Goal: Task Accomplishment & Management: Complete application form

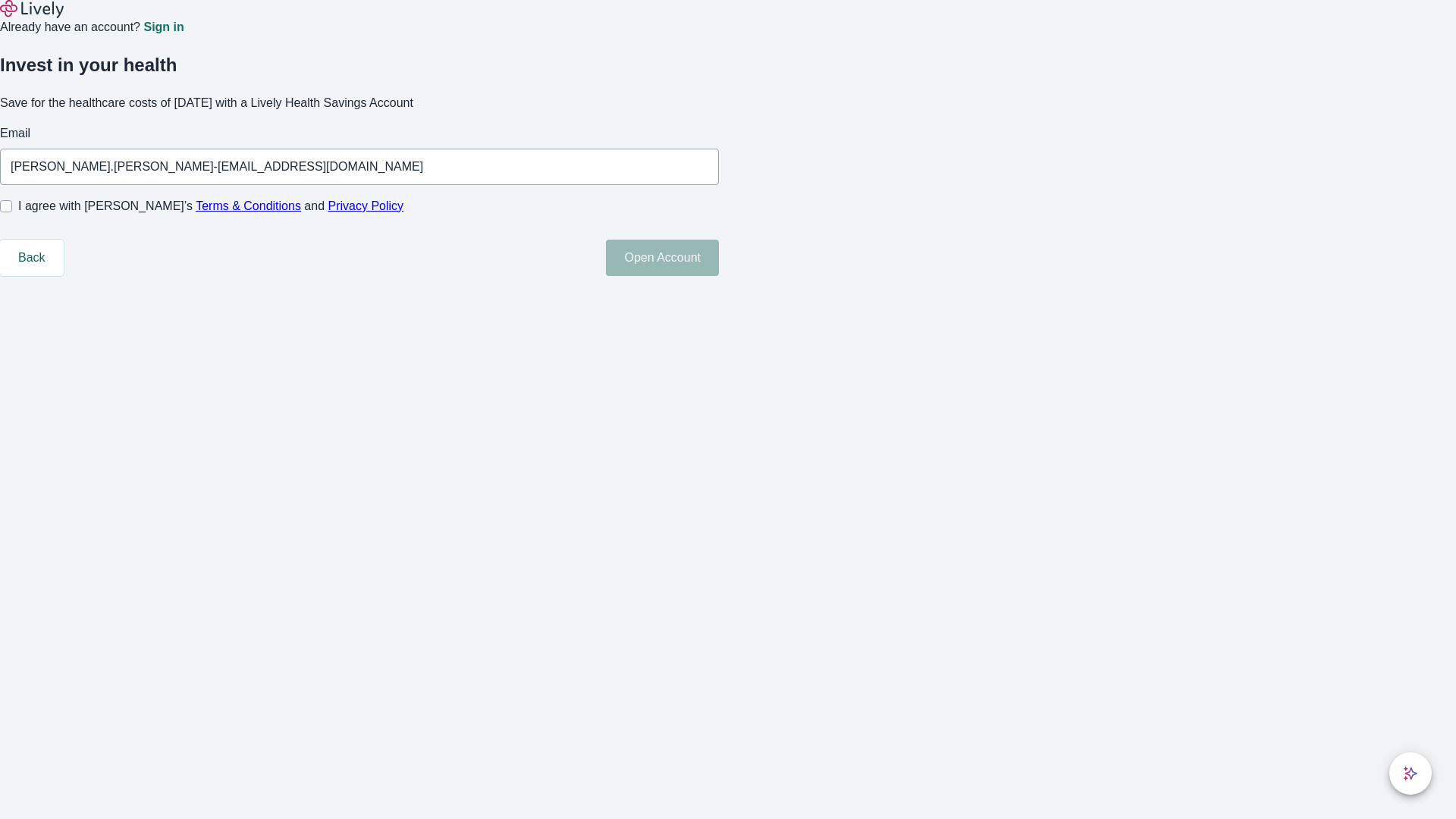
click at [12, 212] on input "I agree with Lively’s Terms & Conditions and Privacy Policy" at bounding box center [6, 206] width 12 height 12
checkbox input "true"
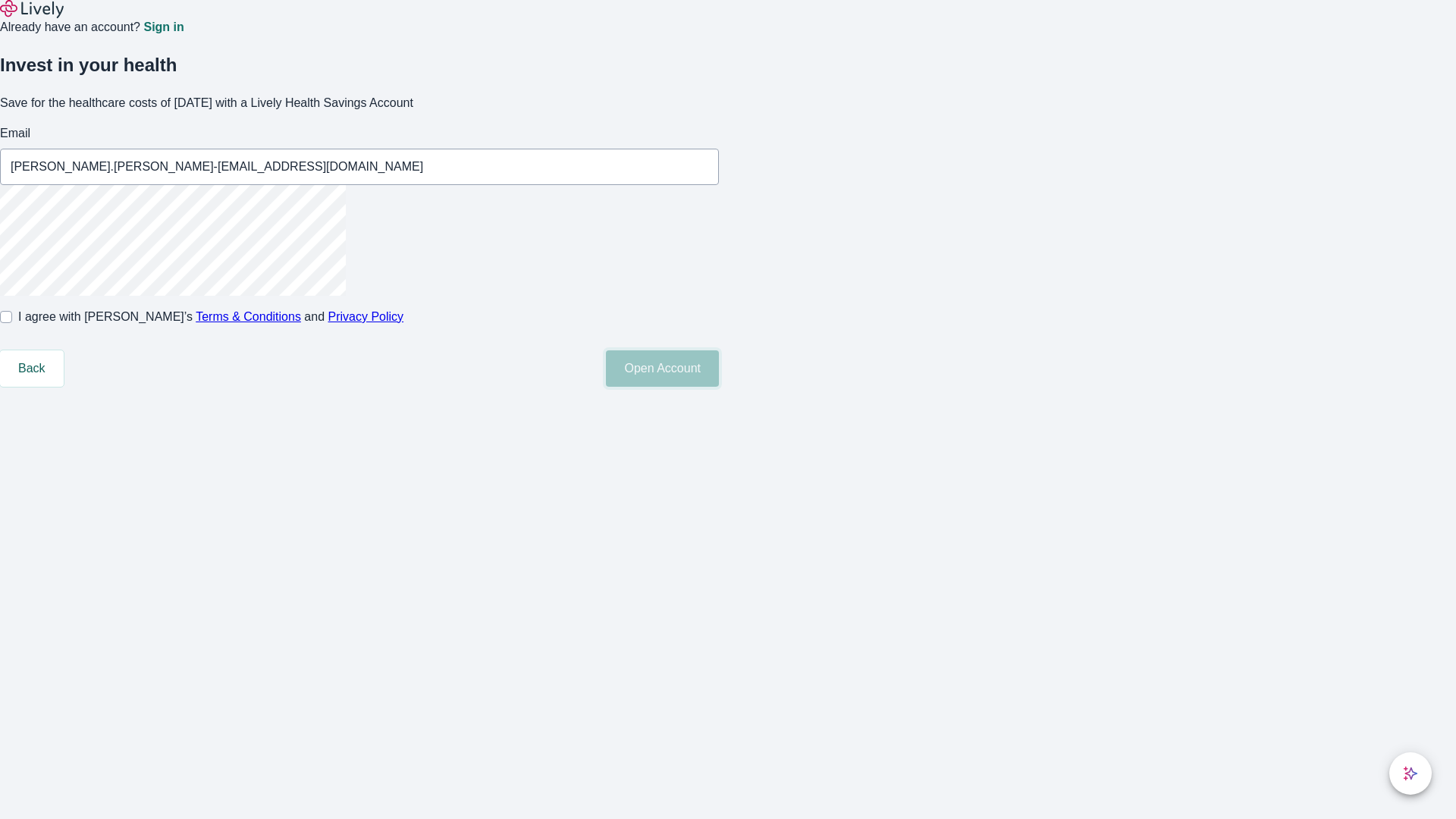
click at [719, 387] on button "Open Account" at bounding box center [663, 369] width 113 height 36
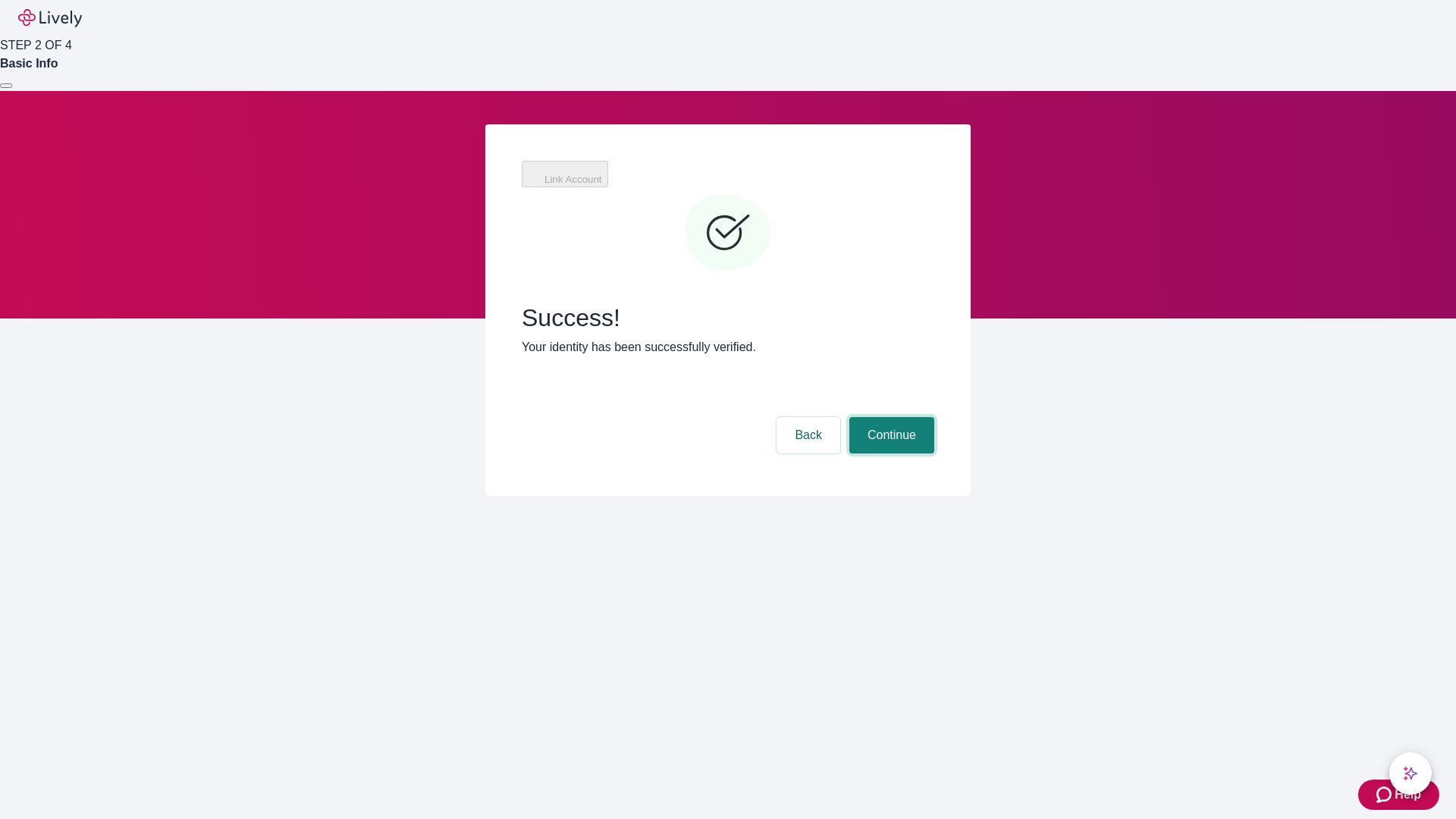
click at [889, 417] on button "Continue" at bounding box center [892, 435] width 85 height 36
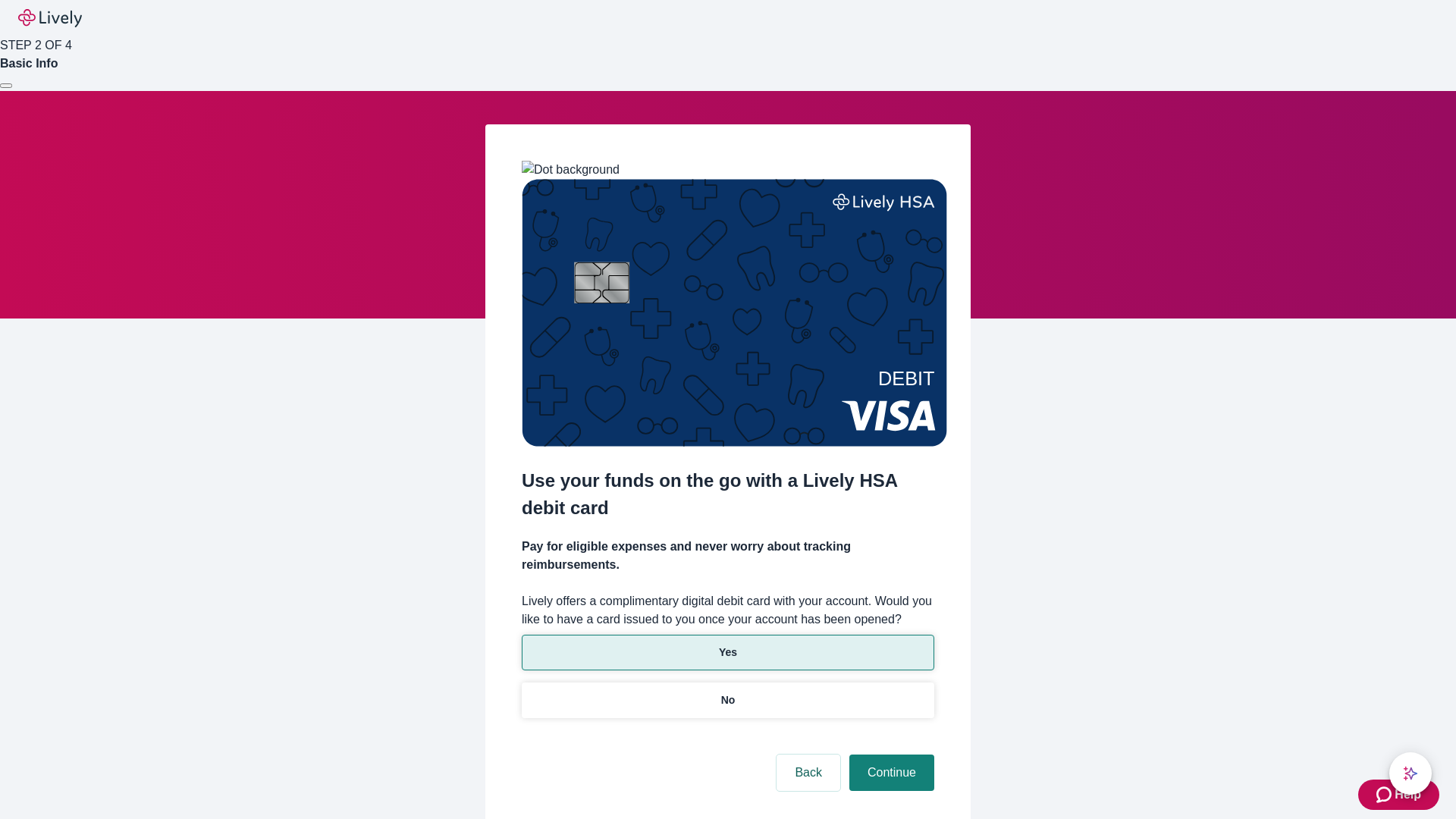
click at [728, 645] on p "Yes" at bounding box center [728, 653] width 18 height 16
click at [889, 755] on button "Continue" at bounding box center [892, 773] width 85 height 36
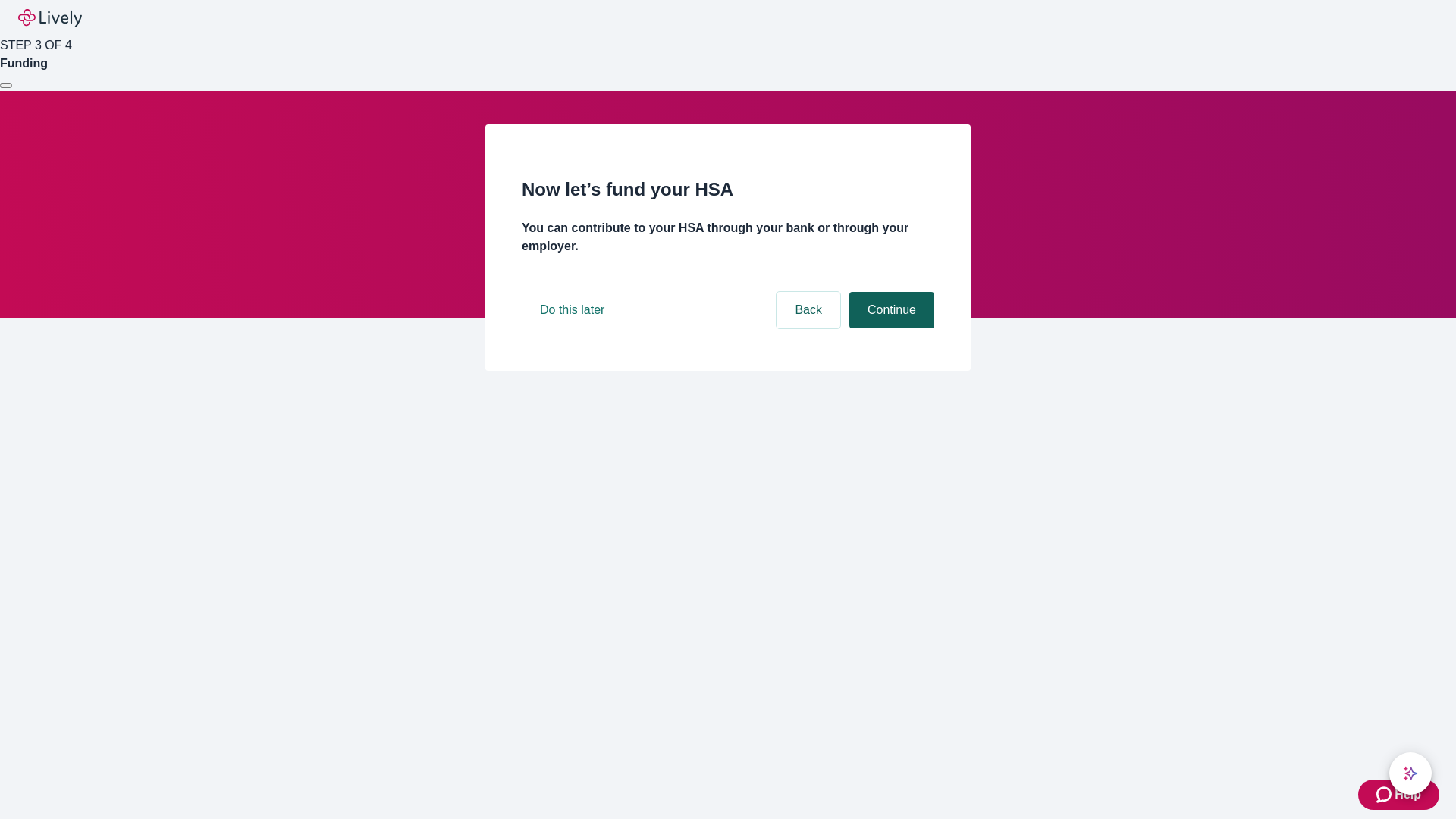
click at [889, 328] on button "Continue" at bounding box center [892, 310] width 85 height 36
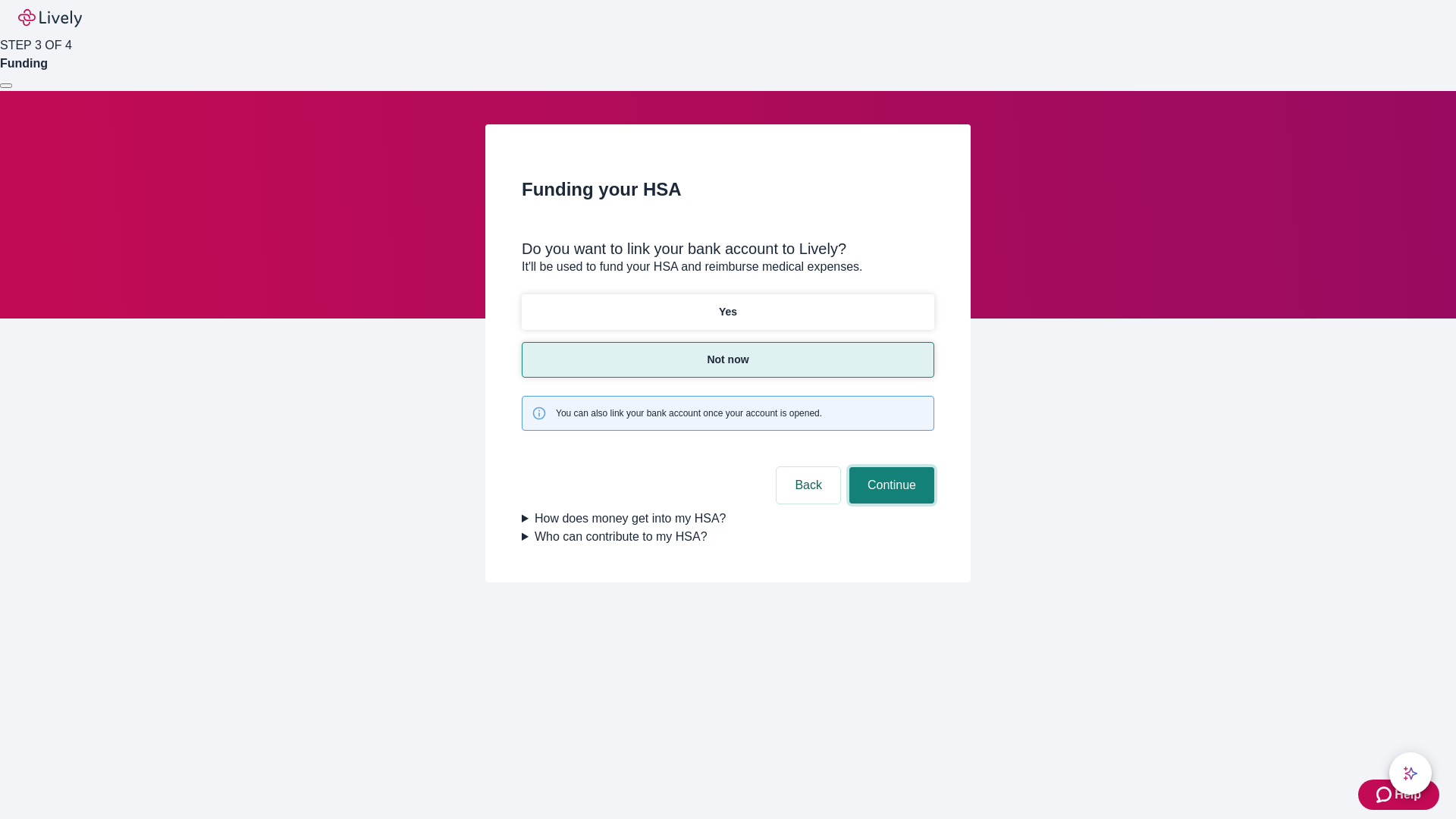
click at [889, 467] on button "Continue" at bounding box center [892, 485] width 85 height 36
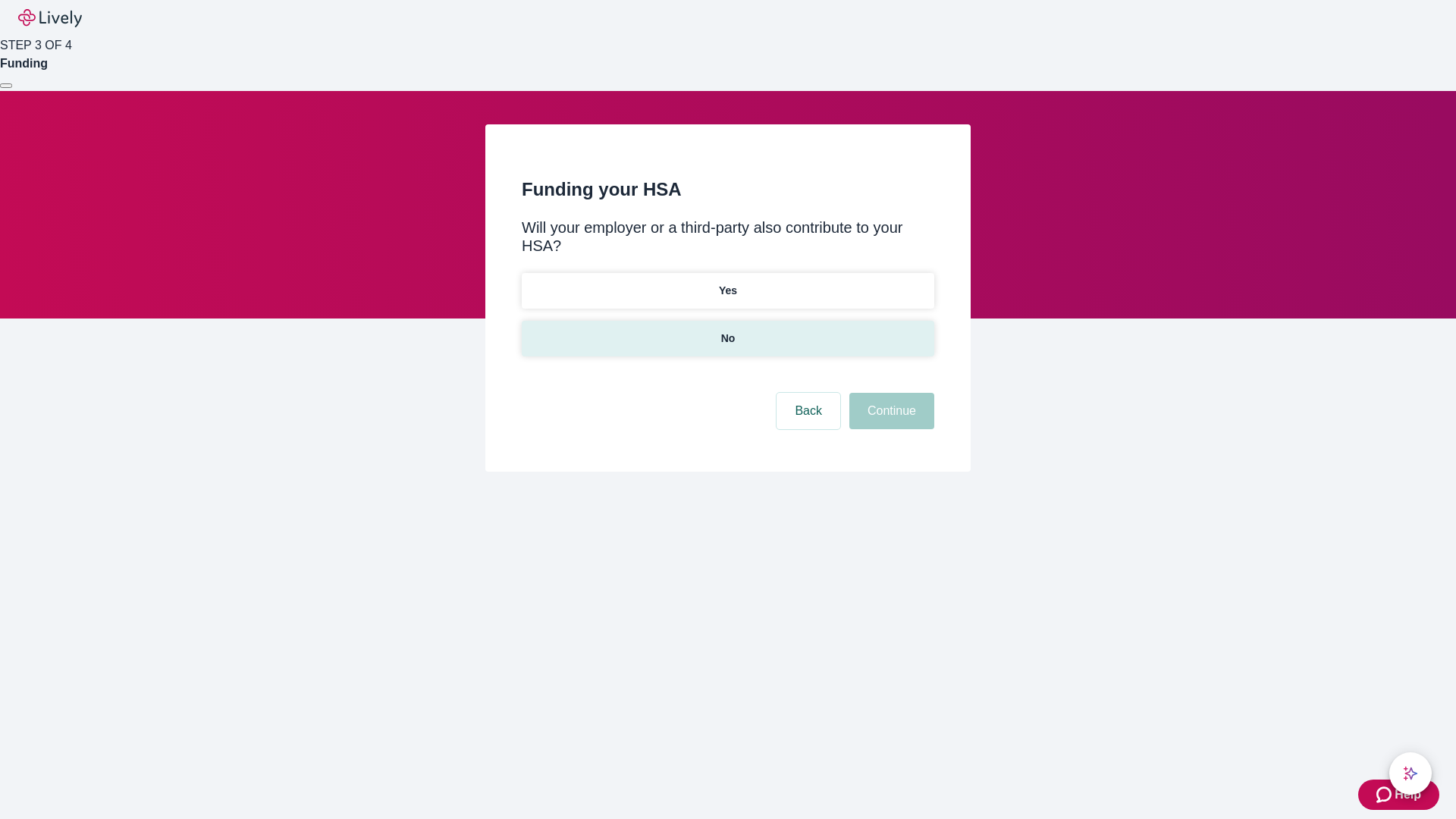
click at [728, 331] on p "No" at bounding box center [728, 339] width 14 height 16
click at [889, 393] on button "Continue" at bounding box center [892, 411] width 85 height 36
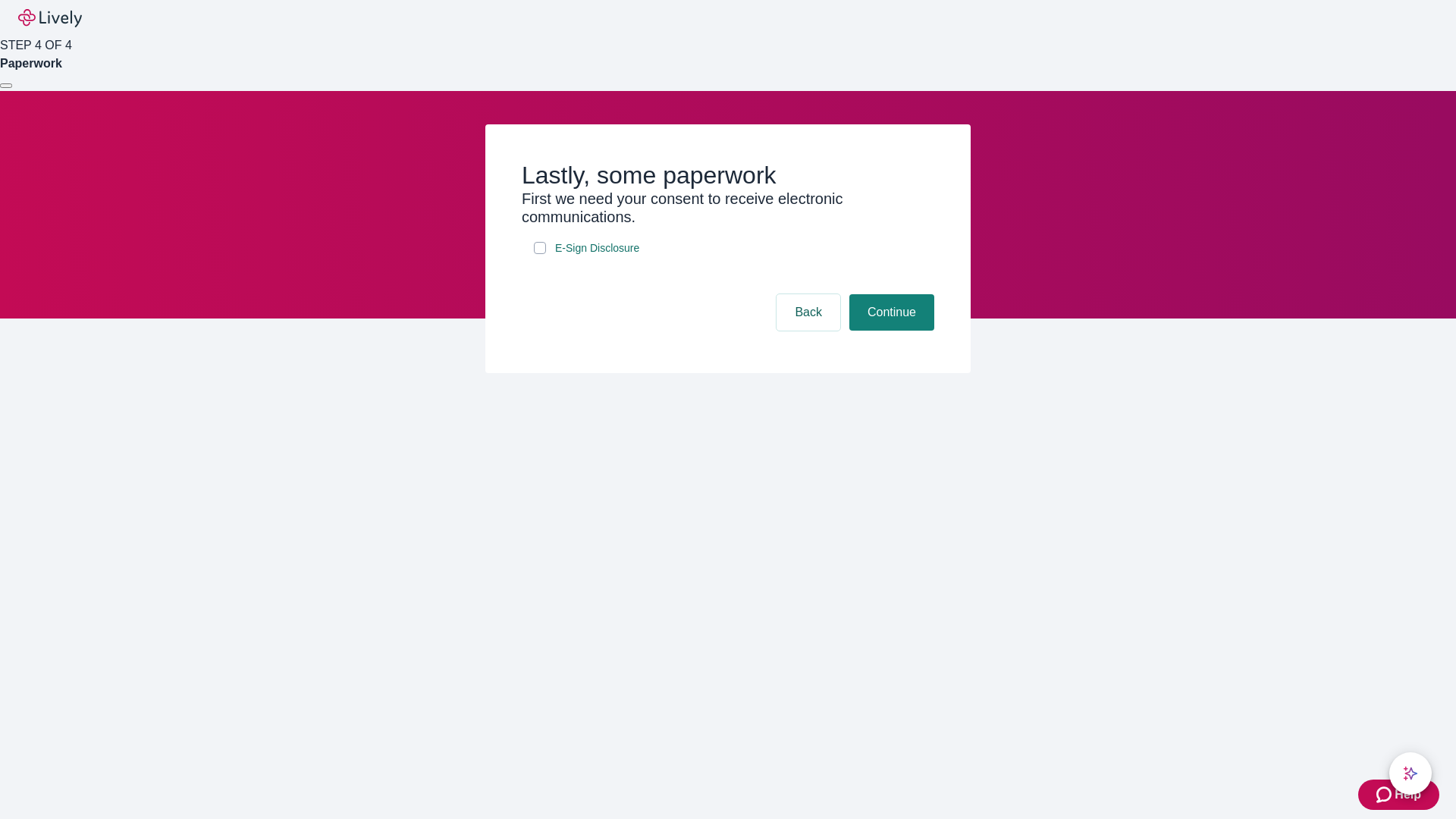
click at [540, 255] on input "E-Sign Disclosure" at bounding box center [540, 247] width 12 height 12
checkbox input "true"
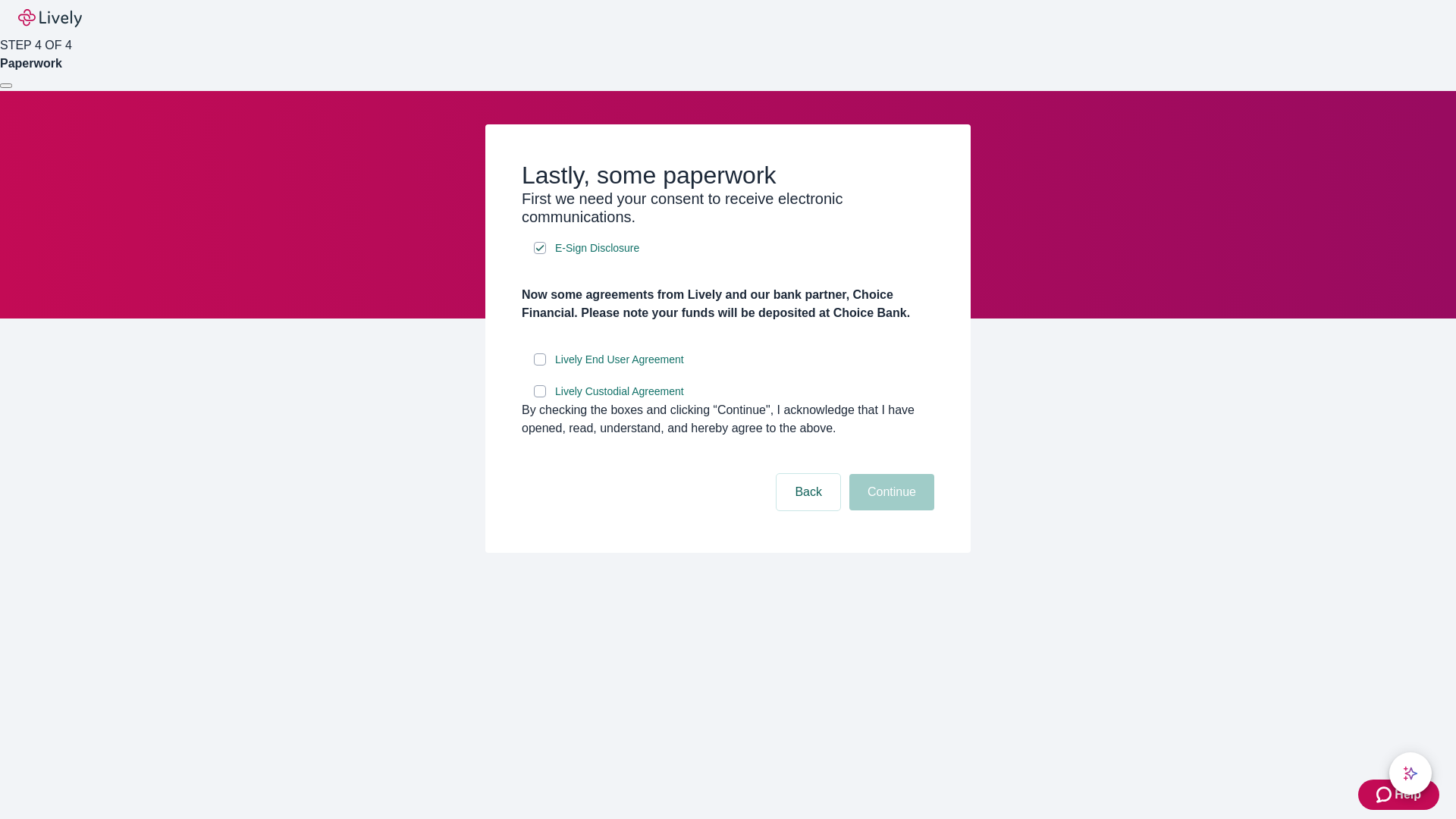
click at [540, 365] on input "Lively End User Agreement" at bounding box center [540, 359] width 12 height 12
checkbox input "true"
click at [540, 397] on input "Lively Custodial Agreement" at bounding box center [540, 391] width 12 height 12
checkbox input "true"
click at [889, 511] on button "Continue" at bounding box center [892, 492] width 85 height 36
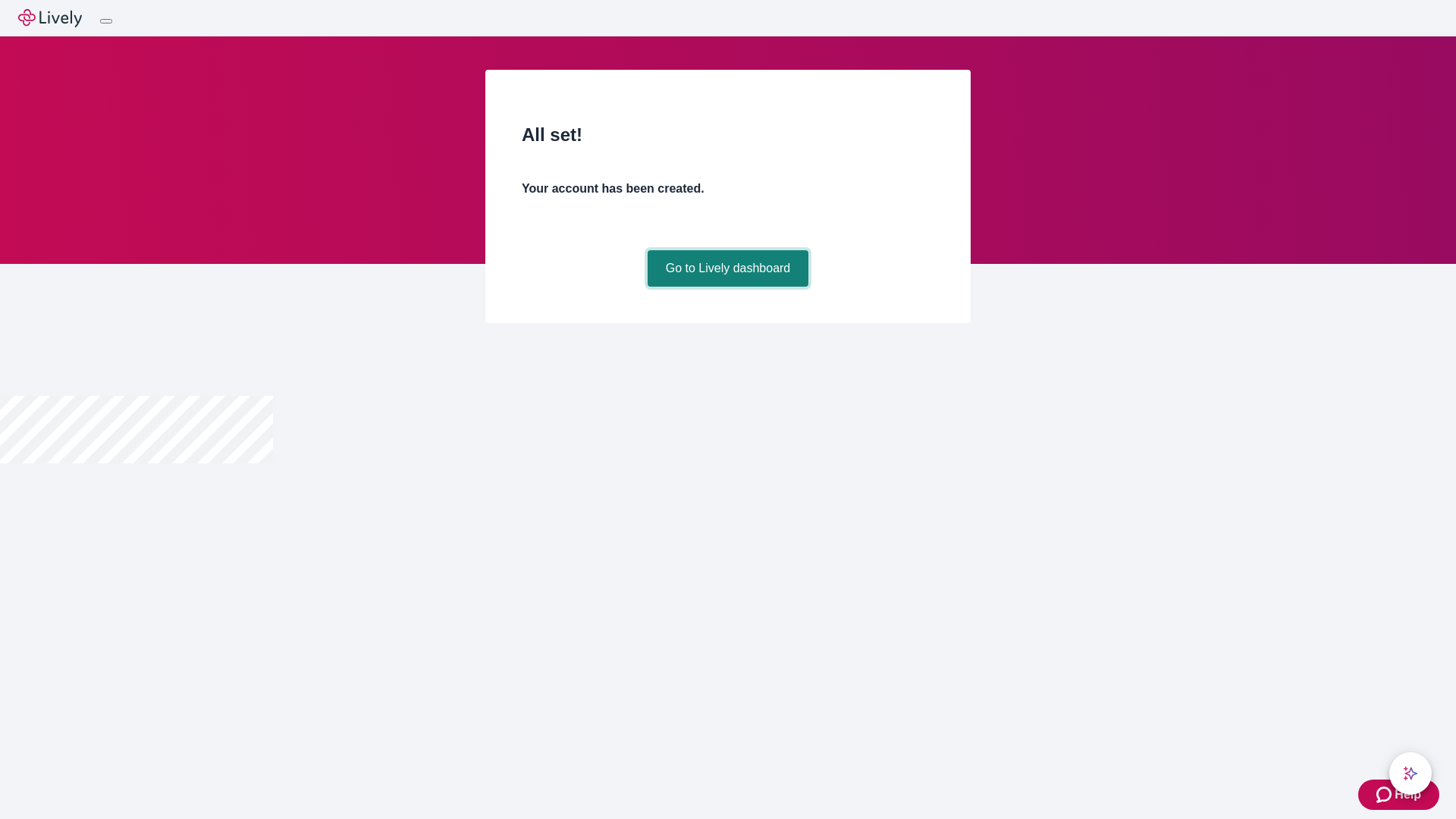
click at [728, 287] on link "Go to Lively dashboard" at bounding box center [728, 269] width 162 height 36
